Goal: Use online tool/utility: Utilize a website feature to perform a specific function

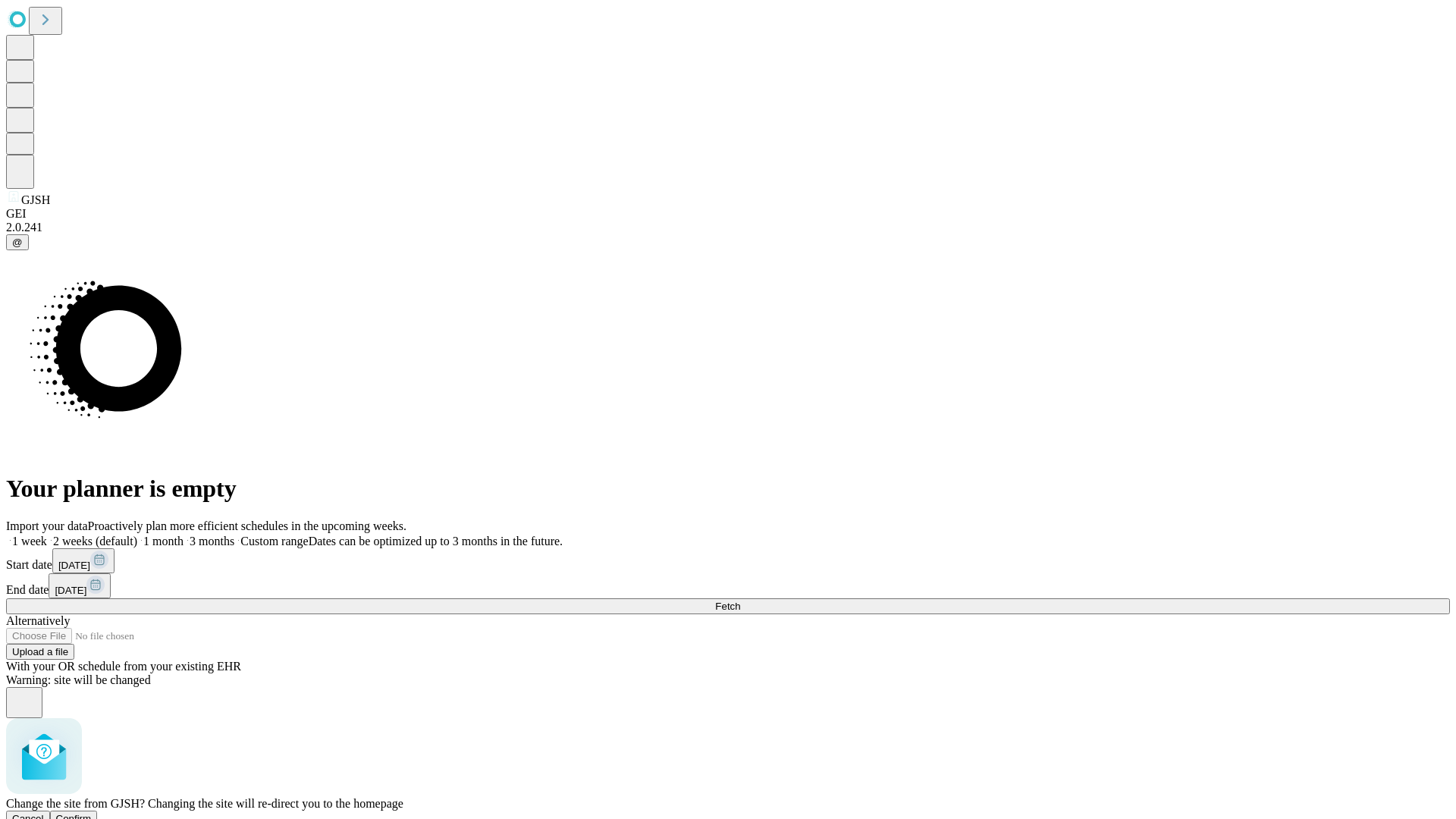
click at [91, 814] on span "Confirm" at bounding box center [74, 819] width 36 height 12
click at [137, 535] on label "2 weeks (default)" at bounding box center [92, 541] width 90 height 13
click at [740, 601] on span "Fetch" at bounding box center [727, 606] width 25 height 12
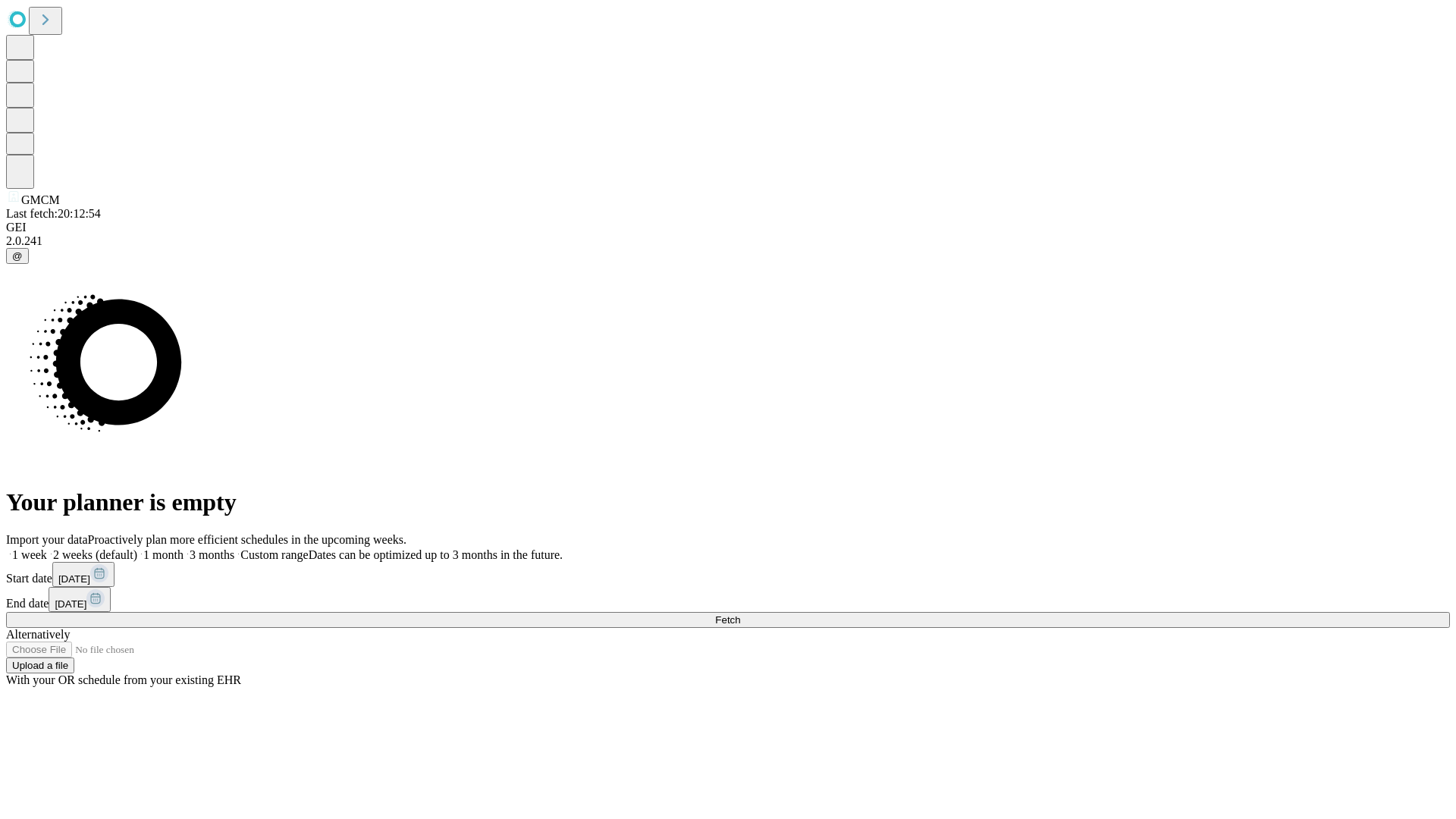
click at [740, 614] on span "Fetch" at bounding box center [727, 620] width 25 height 12
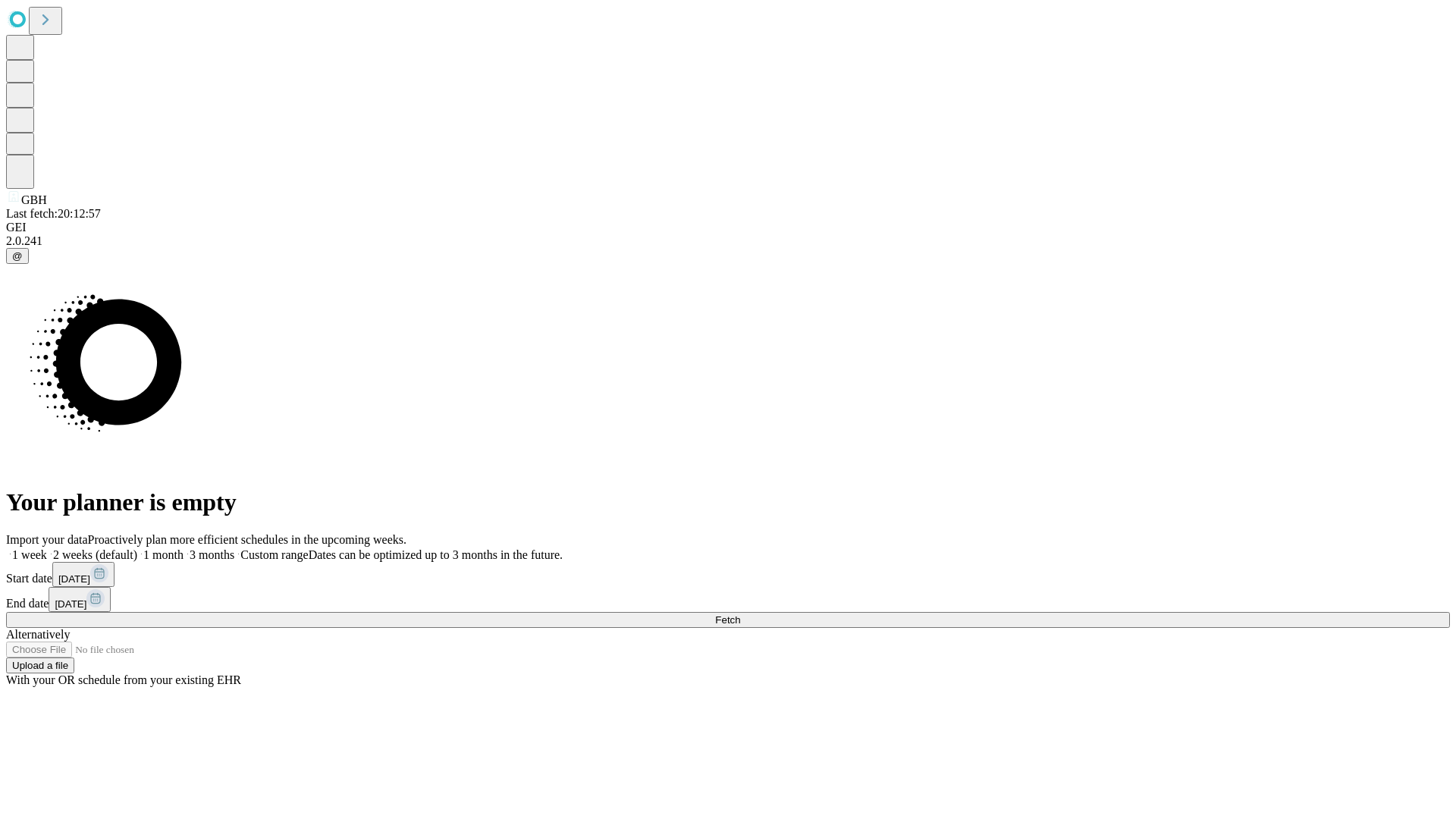
click at [137, 548] on label "2 weeks (default)" at bounding box center [92, 555] width 90 height 13
click at [740, 614] on span "Fetch" at bounding box center [727, 620] width 25 height 12
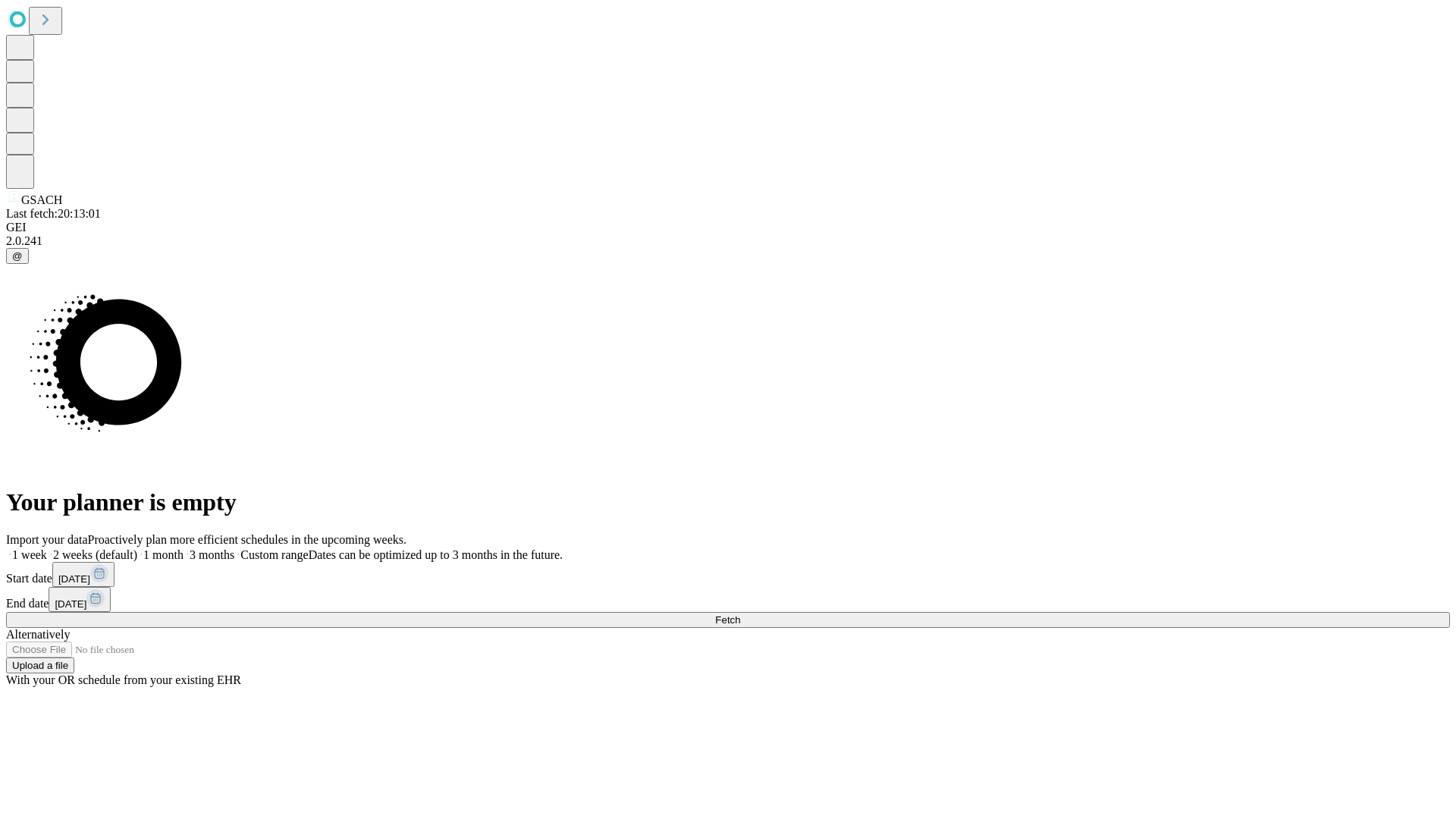
click at [137, 548] on label "2 weeks (default)" at bounding box center [92, 555] width 90 height 13
click at [740, 614] on span "Fetch" at bounding box center [727, 620] width 25 height 12
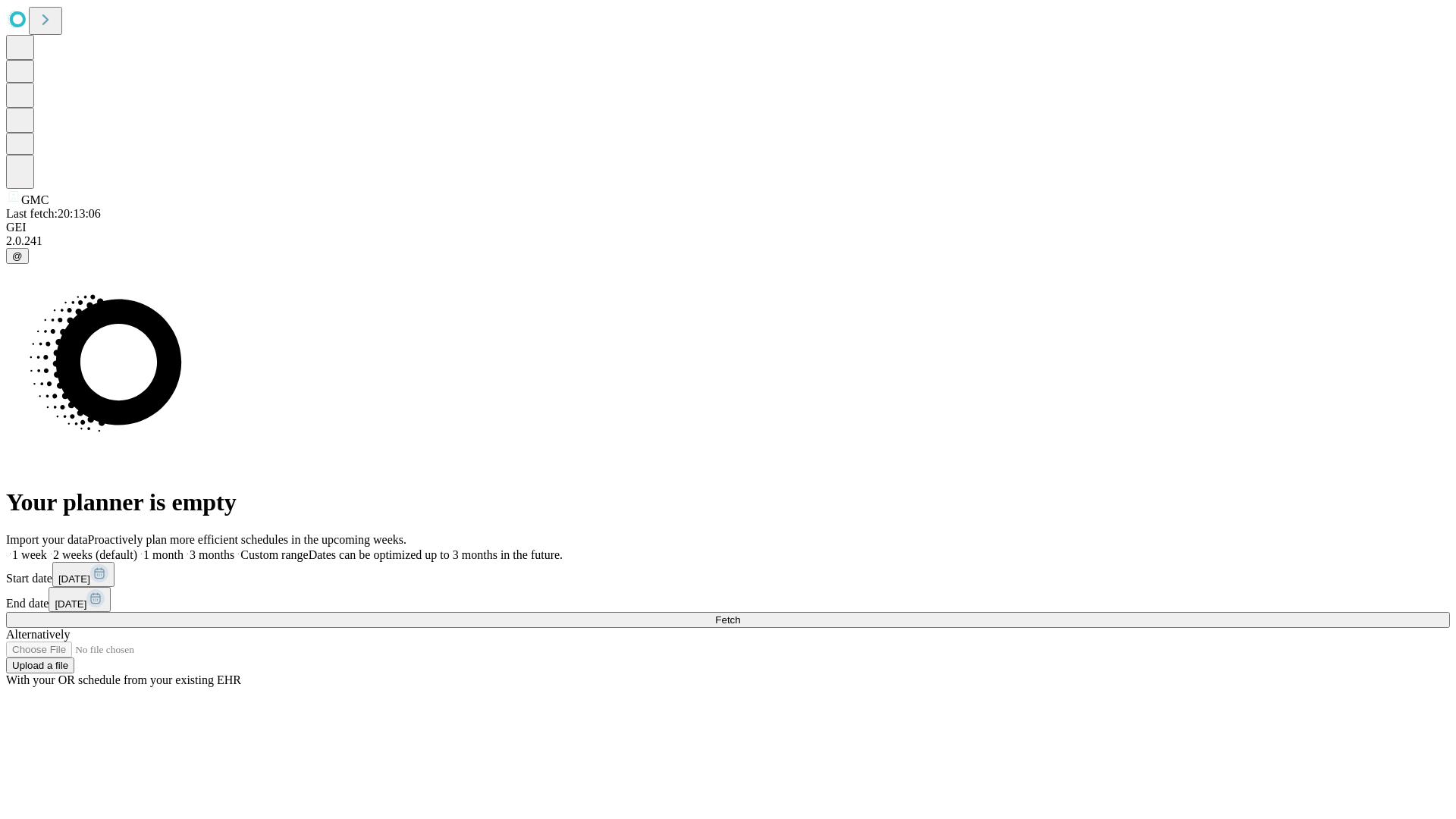
click at [137, 548] on label "2 weeks (default)" at bounding box center [92, 555] width 90 height 13
click at [740, 614] on span "Fetch" at bounding box center [727, 620] width 25 height 12
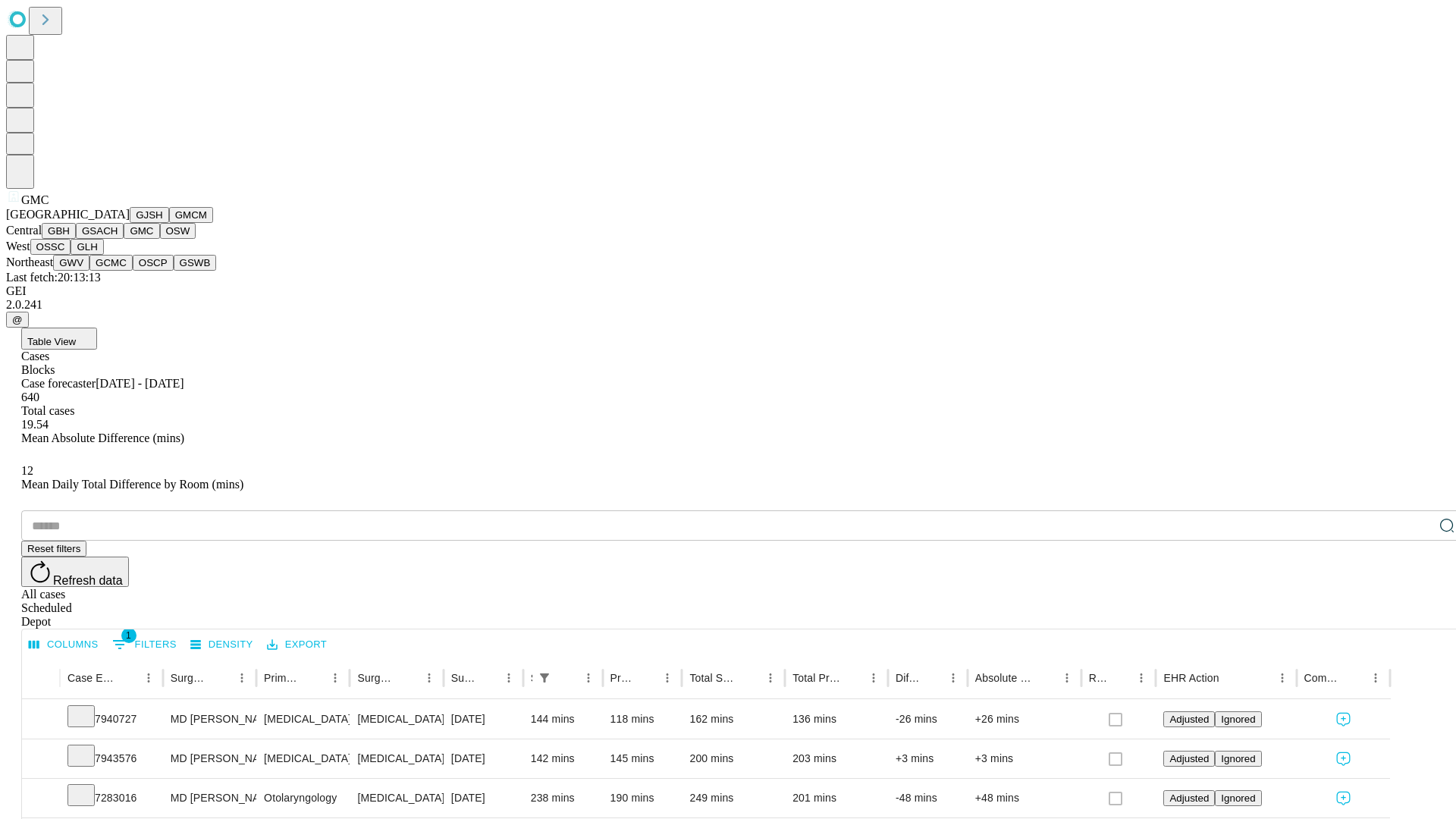
click at [160, 239] on button "OSW" at bounding box center [178, 231] width 36 height 16
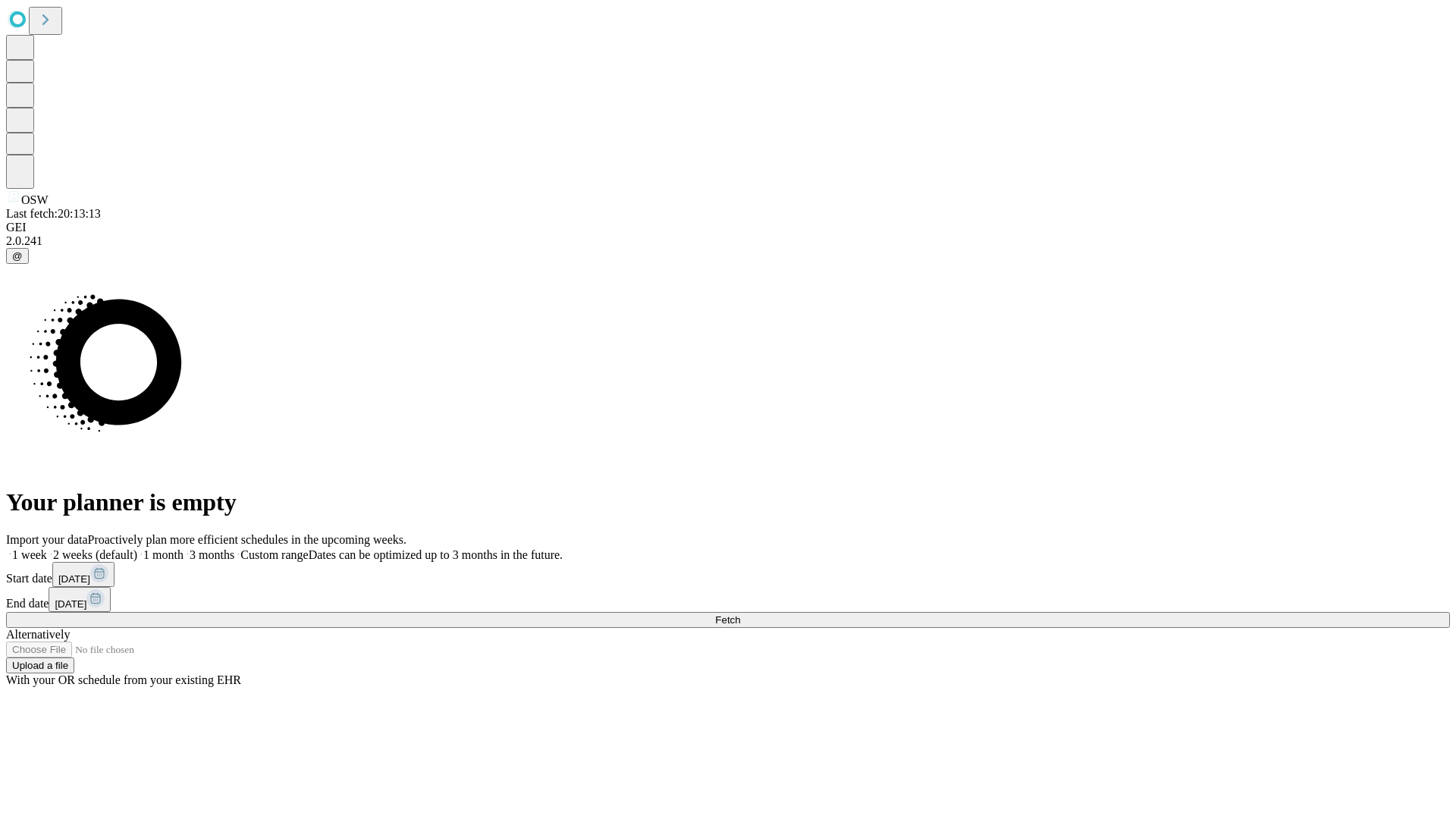
click at [137, 548] on label "2 weeks (default)" at bounding box center [92, 555] width 90 height 13
click at [740, 614] on span "Fetch" at bounding box center [727, 620] width 25 height 12
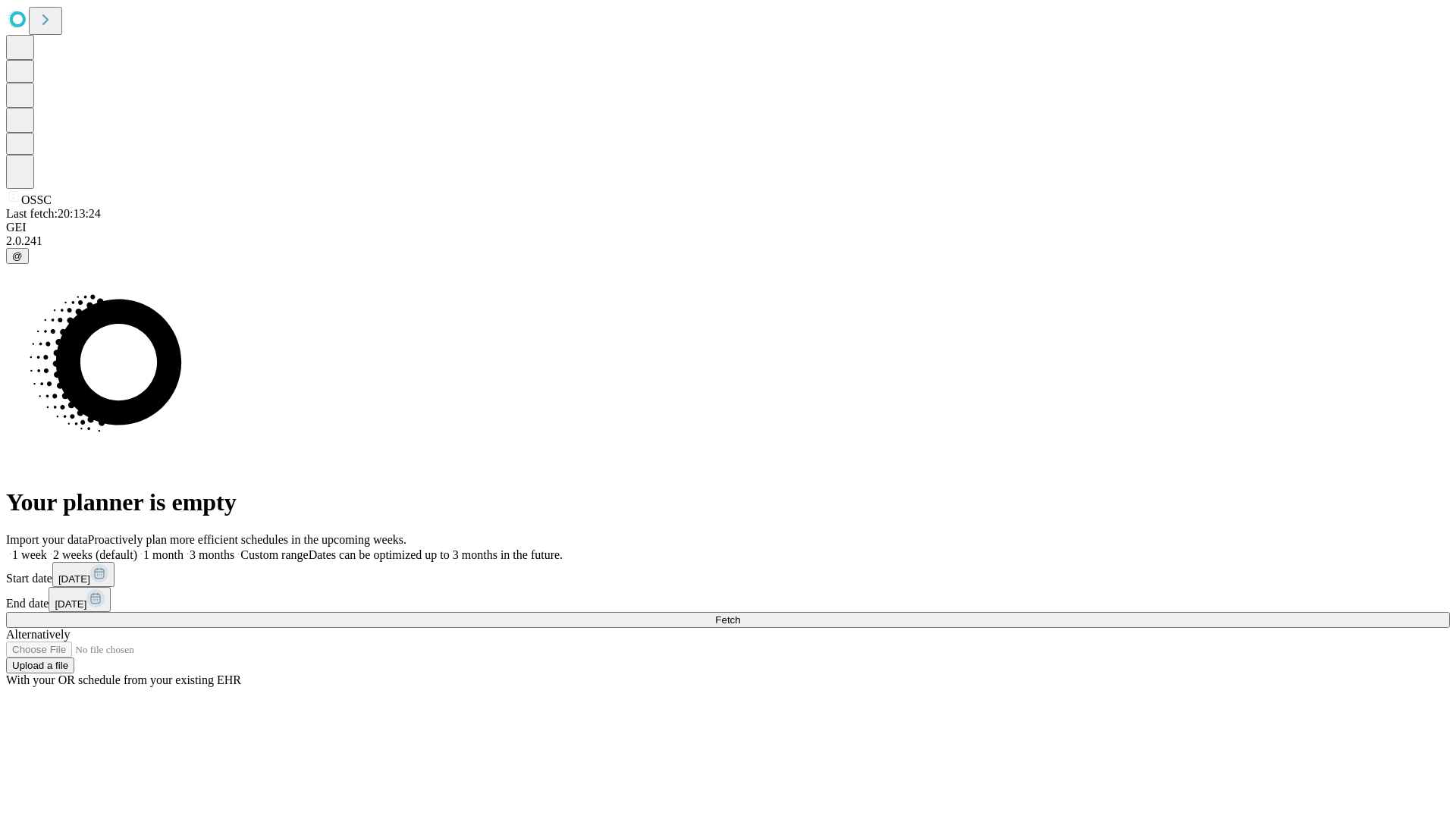
click at [137, 548] on label "2 weeks (default)" at bounding box center [92, 555] width 90 height 13
click at [740, 614] on span "Fetch" at bounding box center [727, 620] width 25 height 12
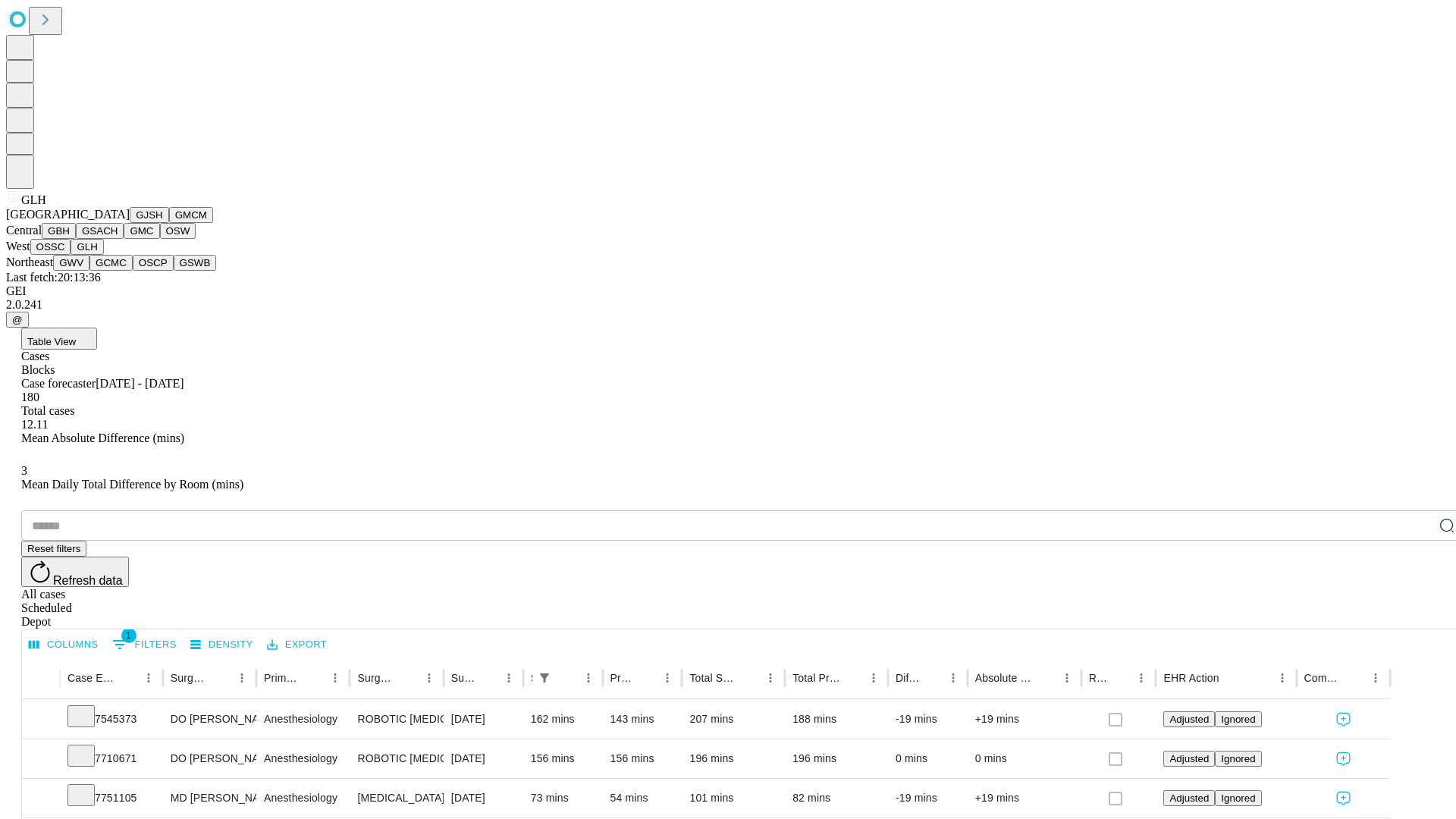
click at [89, 271] on button "GWV" at bounding box center [71, 263] width 36 height 16
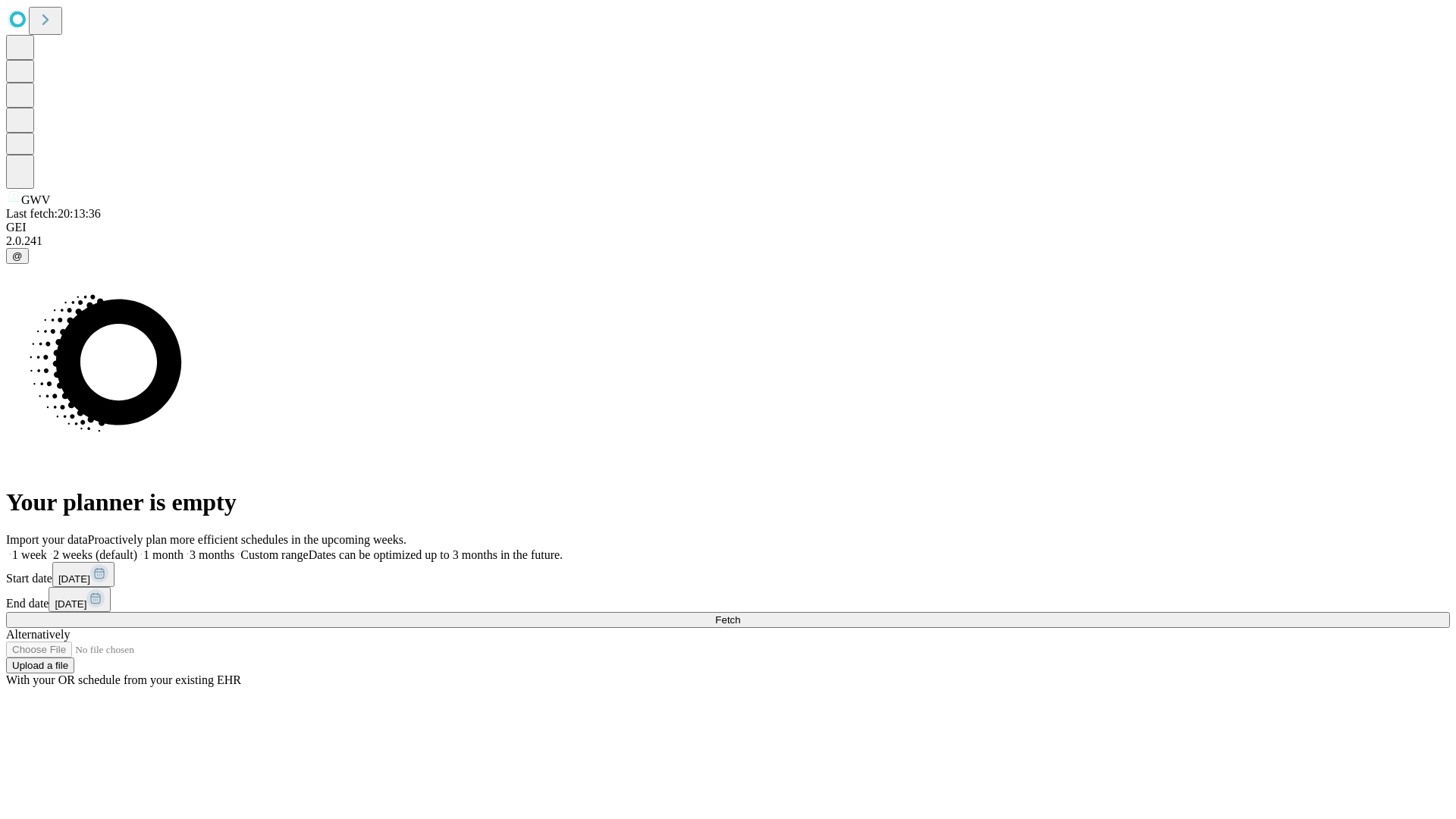
click at [137, 548] on label "2 weeks (default)" at bounding box center [92, 555] width 90 height 13
click at [740, 614] on span "Fetch" at bounding box center [727, 620] width 25 height 12
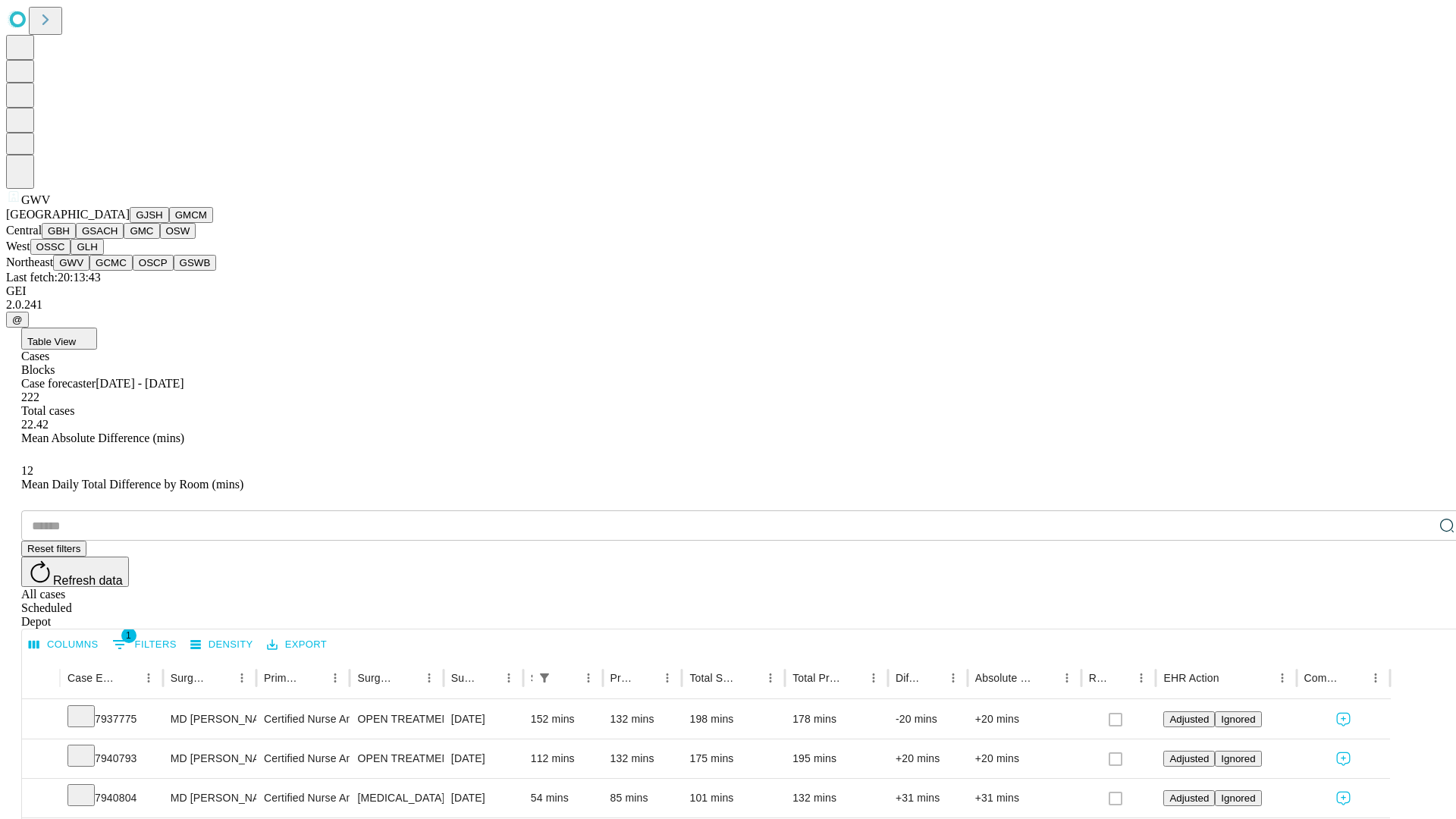
click at [118, 271] on button "GCMC" at bounding box center [111, 263] width 43 height 16
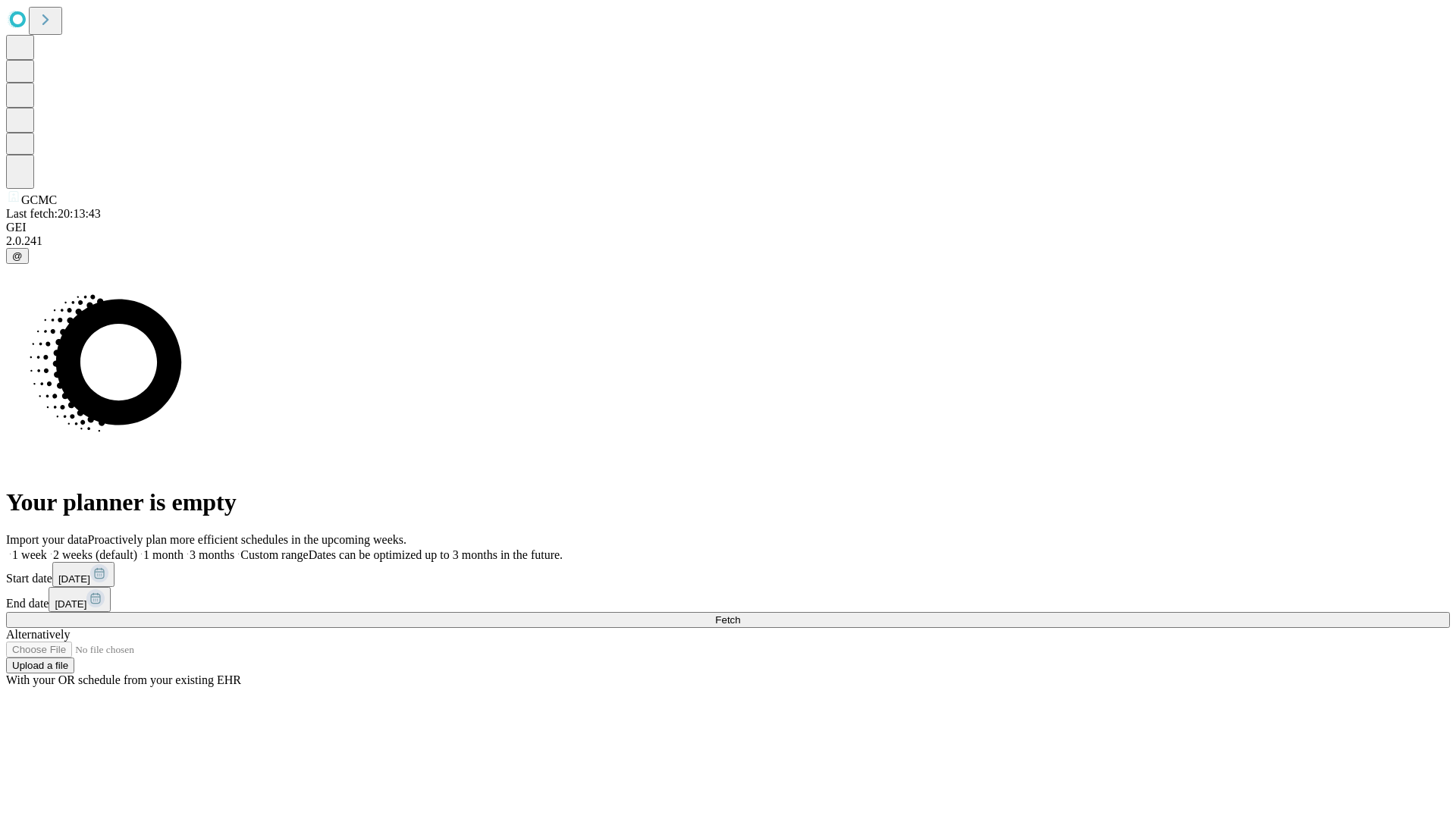
click at [137, 548] on label "2 weeks (default)" at bounding box center [92, 555] width 90 height 13
click at [740, 614] on span "Fetch" at bounding box center [727, 620] width 25 height 12
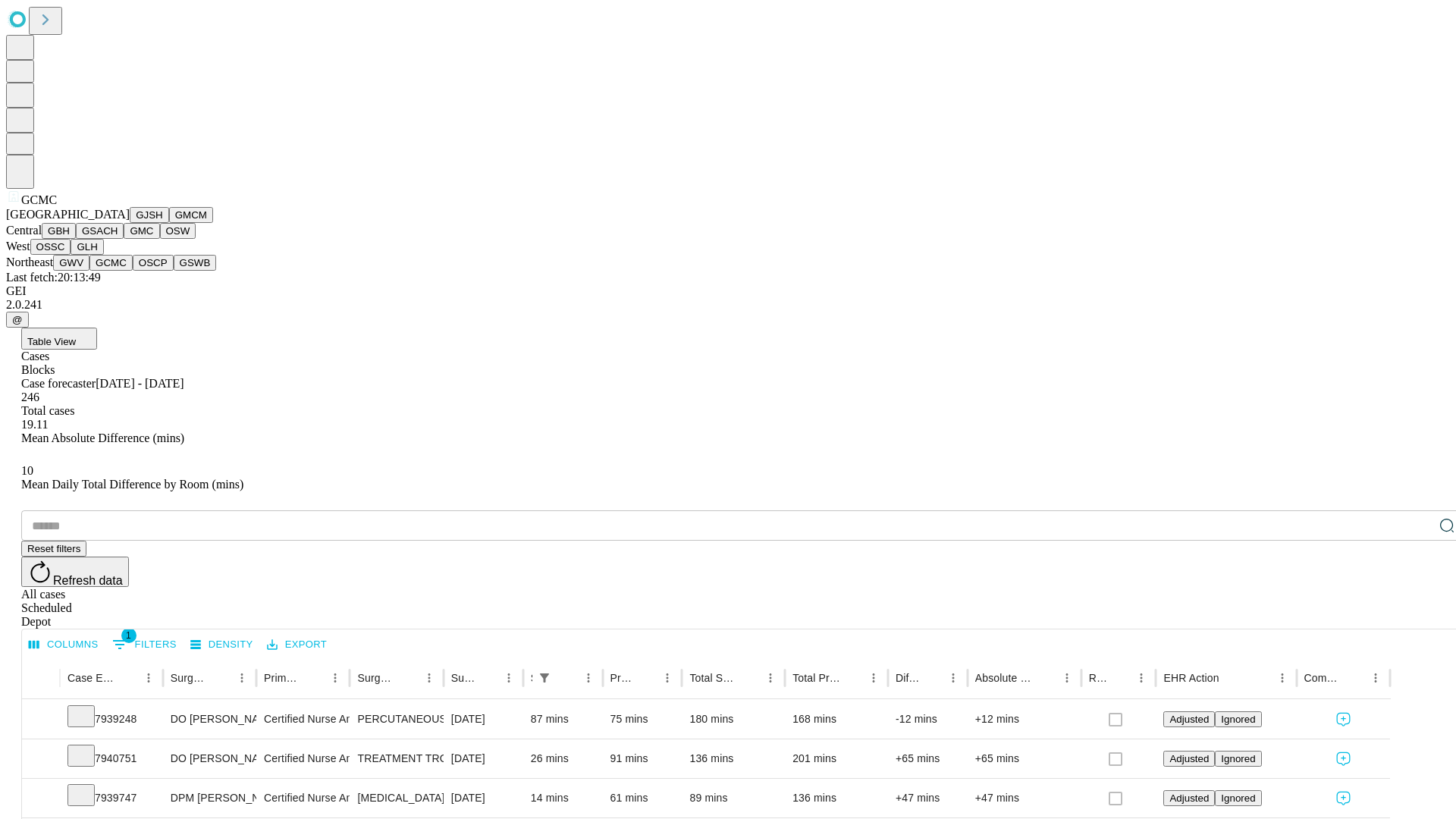
click at [133, 271] on button "OSCP" at bounding box center [153, 263] width 41 height 16
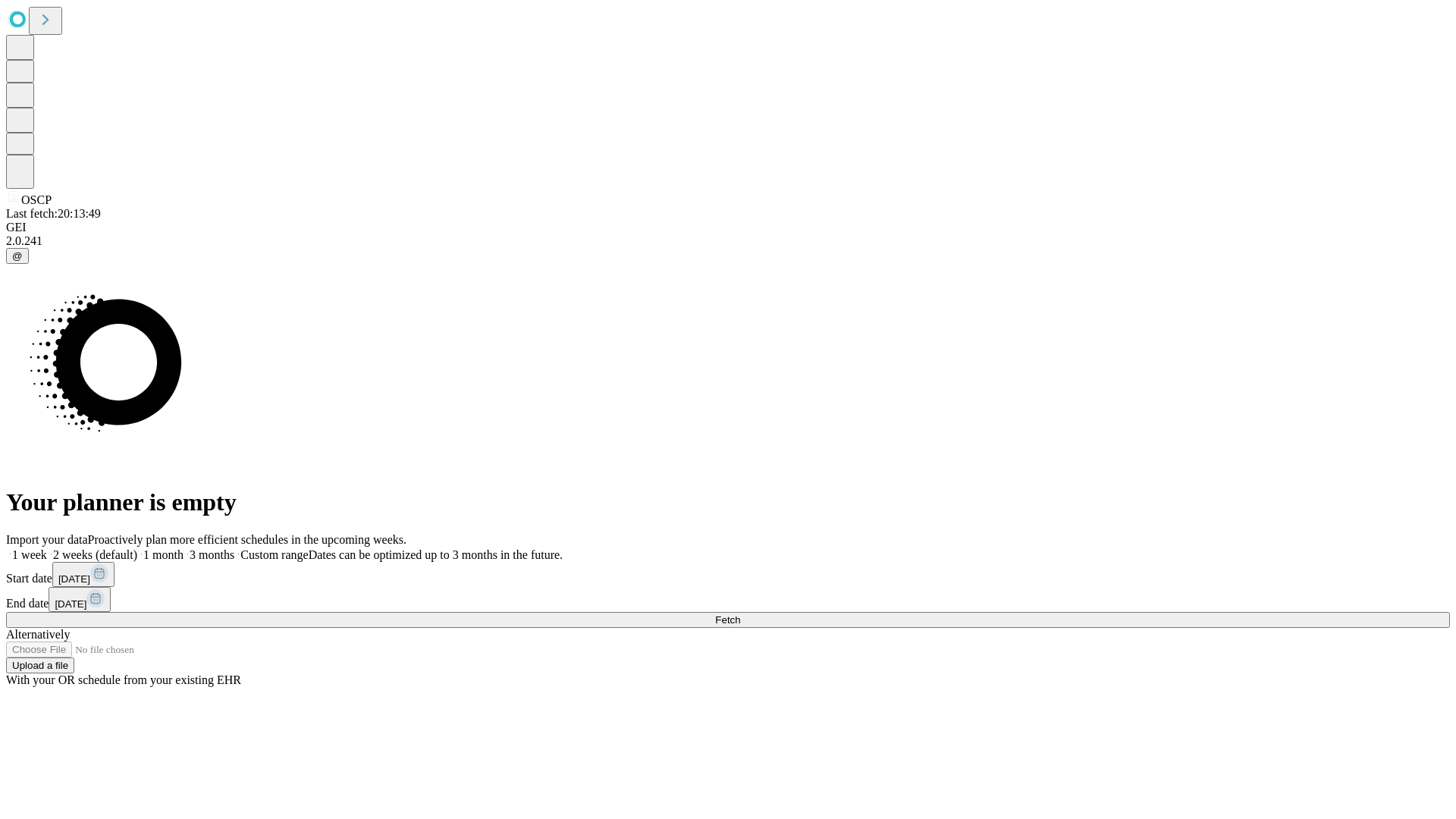
click at [137, 548] on label "2 weeks (default)" at bounding box center [92, 555] width 90 height 13
click at [740, 614] on span "Fetch" at bounding box center [727, 620] width 25 height 12
